Goal: Transaction & Acquisition: Book appointment/travel/reservation

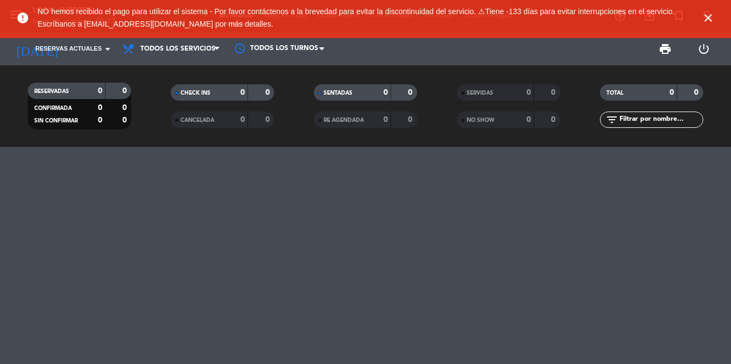
drag, startPoint x: 710, startPoint y: 19, endPoint x: 202, endPoint y: 8, distance: 507.3
click at [709, 19] on icon "close" at bounding box center [708, 17] width 13 height 13
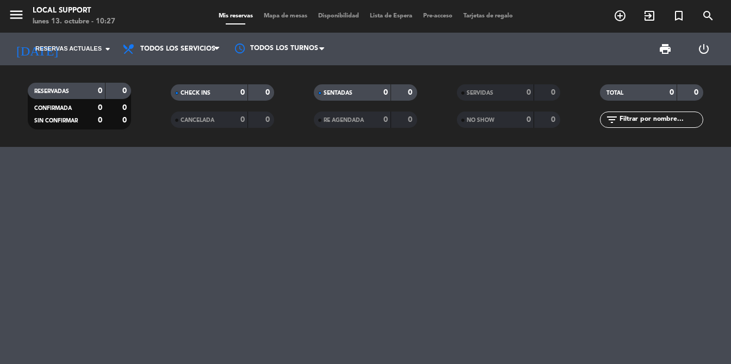
drag, startPoint x: 33, startPoint y: 14, endPoint x: 19, endPoint y: 15, distance: 14.8
click at [33, 14] on div "Local Support" at bounding box center [74, 10] width 83 height 11
click at [19, 15] on icon "menu" at bounding box center [16, 15] width 16 height 16
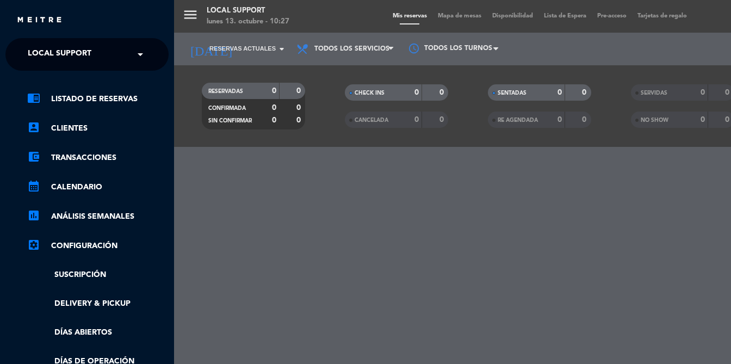
click at [66, 54] on span "Local Support" at bounding box center [60, 54] width 64 height 23
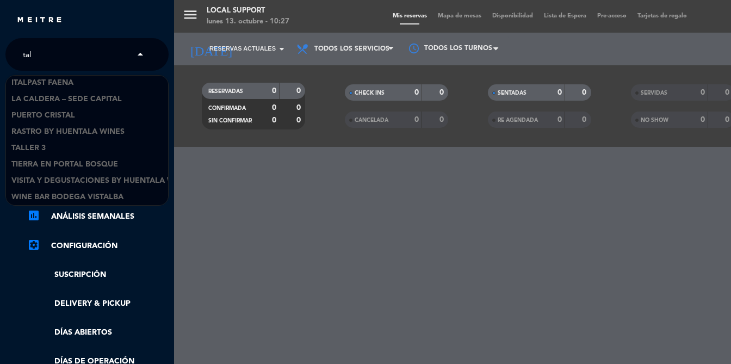
scroll to position [148, 0]
type input "taller"
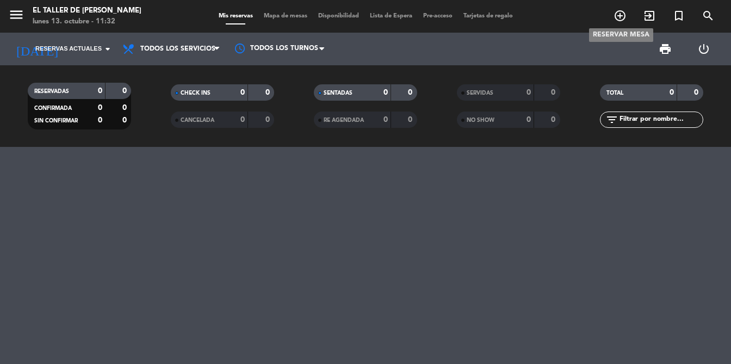
click at [621, 18] on icon "add_circle_outline" at bounding box center [620, 15] width 13 height 13
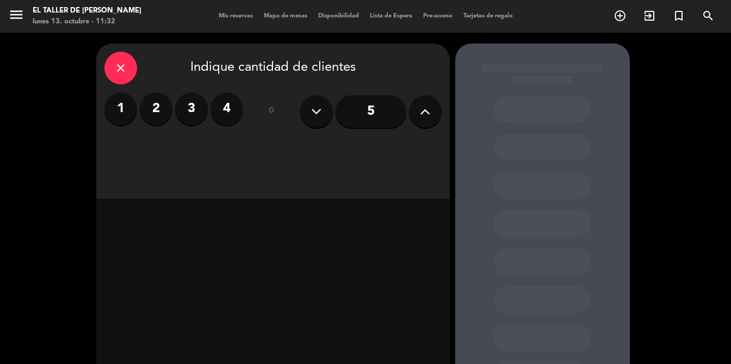
click at [155, 104] on label "2" at bounding box center [156, 109] width 33 height 33
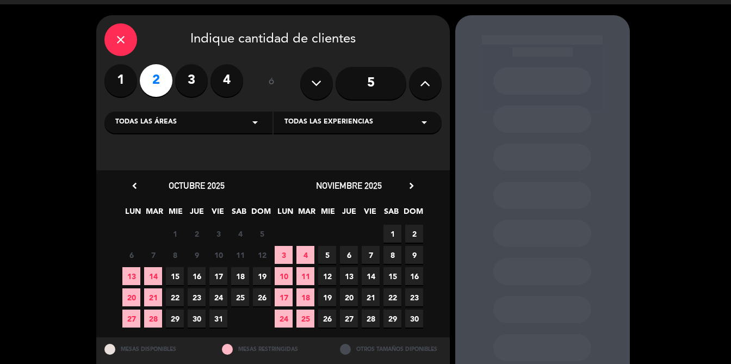
click at [173, 278] on span "15" at bounding box center [175, 276] width 18 height 18
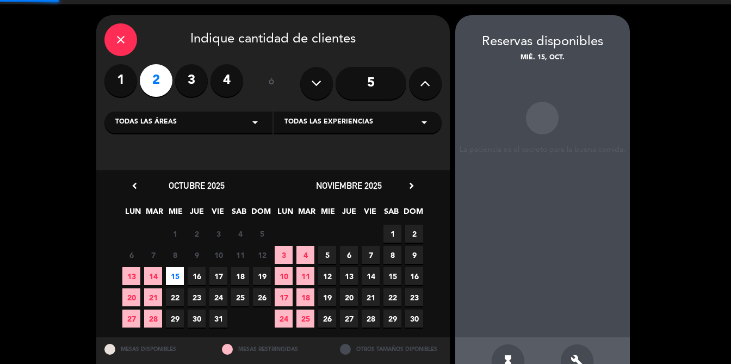
scroll to position [44, 0]
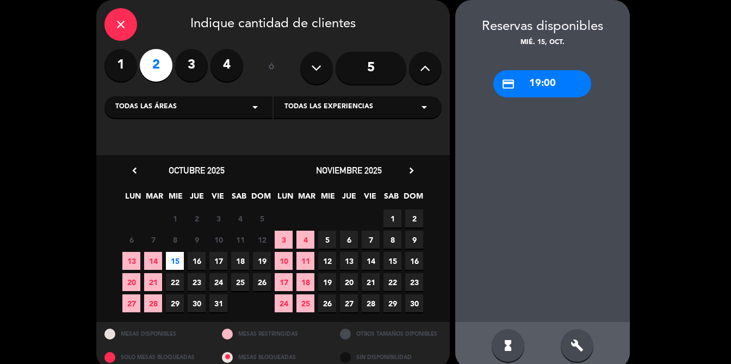
click at [525, 88] on div "credit_card 19:00" at bounding box center [543, 83] width 98 height 27
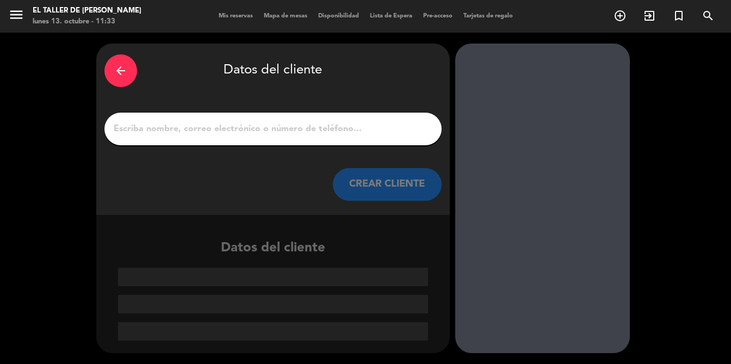
click at [183, 136] on input "1" at bounding box center [273, 128] width 321 height 15
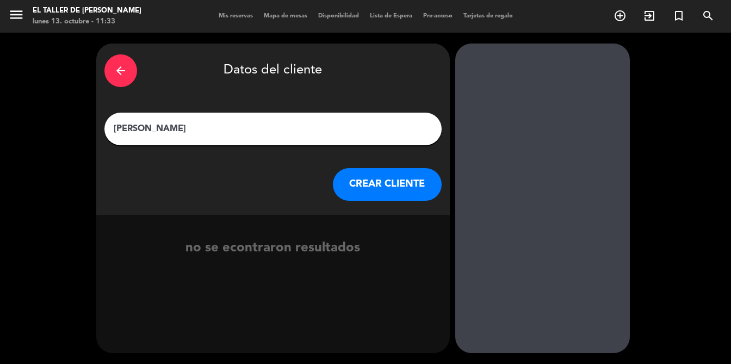
type input "[PERSON_NAME]"
click at [389, 184] on button "CREAR CLIENTE" at bounding box center [387, 184] width 109 height 33
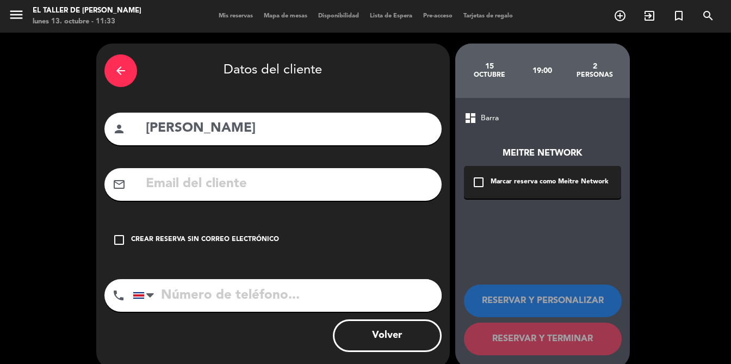
click at [277, 166] on div "arrow_back Datos del cliente person [PERSON_NAME] mail_outline check_box_outlin…" at bounding box center [273, 206] width 354 height 325
drag, startPoint x: 282, startPoint y: 180, endPoint x: 330, endPoint y: 178, distance: 47.4
click at [285, 180] on input "text" at bounding box center [289, 184] width 289 height 22
paste input ""[EMAIL_ADDRESS][DOMAIN_NAME] ""
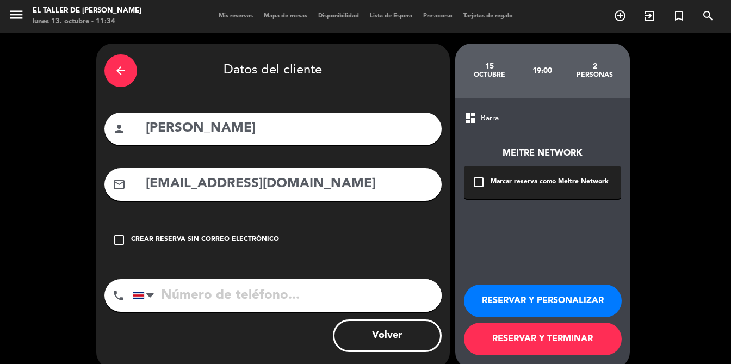
type input "[EMAIL_ADDRESS][DOMAIN_NAME]"
click at [531, 336] on button "RESERVAR Y TERMINAR" at bounding box center [543, 339] width 158 height 33
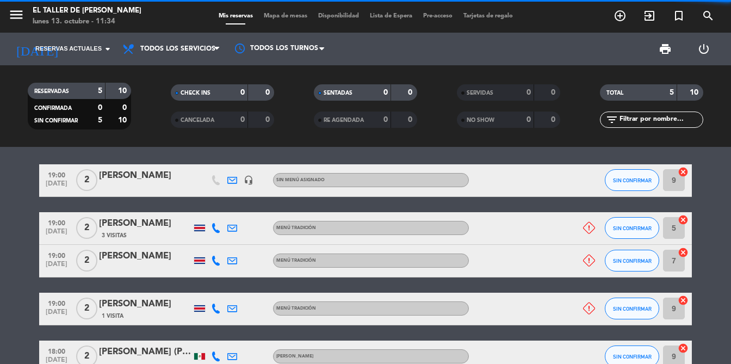
scroll to position [48, 0]
